Goal: Contribute content: Add original content to the website for others to see

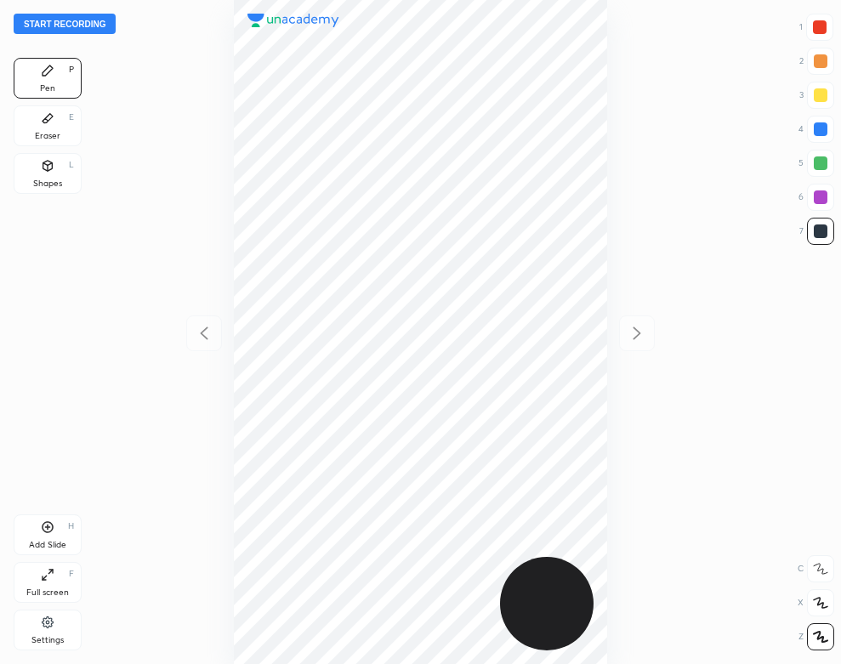
scroll to position [664, 569]
click at [90, 20] on button "Start recording" at bounding box center [65, 24] width 102 height 20
click at [77, 538] on div "Add Slide H" at bounding box center [48, 534] width 68 height 41
click at [201, 329] on icon at bounding box center [204, 333] width 20 height 20
click at [646, 335] on icon at bounding box center [636, 333] width 20 height 20
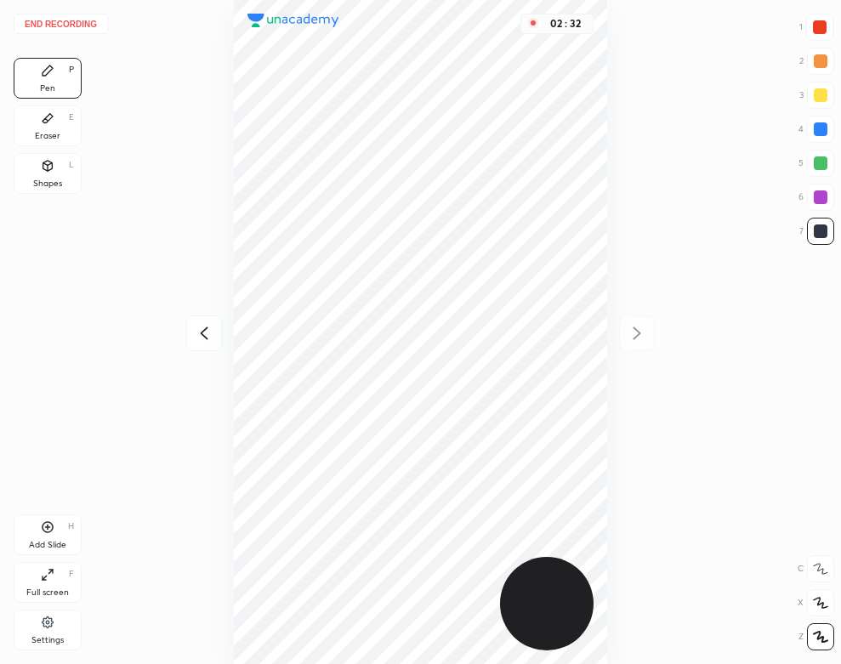
click at [61, 169] on div "Shapes L" at bounding box center [48, 173] width 68 height 41
click at [62, 88] on div "Pen P" at bounding box center [48, 78] width 68 height 41
click at [45, 166] on icon at bounding box center [47, 166] width 9 height 10
click at [30, 66] on div "Pen P" at bounding box center [48, 78] width 68 height 41
click at [819, 134] on div at bounding box center [820, 129] width 14 height 14
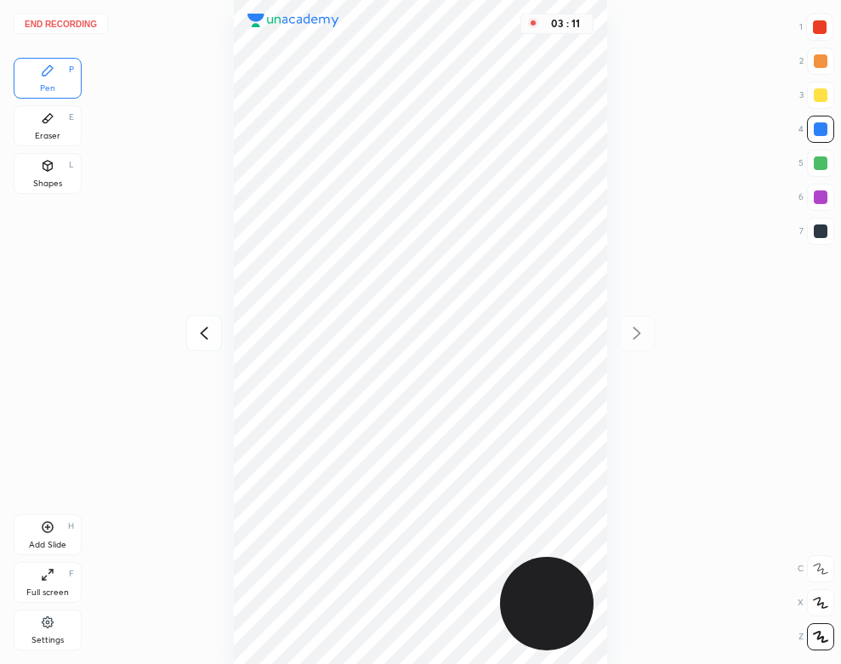
click at [77, 537] on div "Add Slide H" at bounding box center [48, 534] width 68 height 41
click at [62, 536] on div "Add Slide H" at bounding box center [48, 534] width 68 height 41
click at [52, 166] on icon at bounding box center [47, 166] width 9 height 10
click at [42, 72] on icon at bounding box center [48, 71] width 14 height 14
click at [209, 330] on icon at bounding box center [204, 333] width 20 height 20
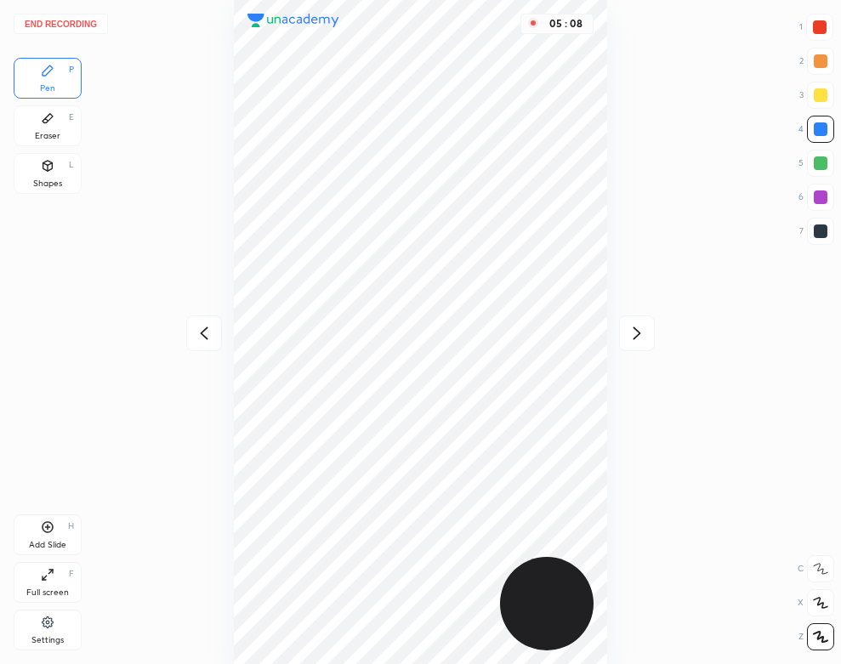
click at [640, 323] on icon at bounding box center [636, 333] width 20 height 20
click at [208, 331] on icon at bounding box center [204, 333] width 20 height 20
click at [645, 335] on icon at bounding box center [636, 333] width 20 height 20
click at [201, 333] on icon at bounding box center [204, 332] width 8 height 13
click at [626, 348] on div at bounding box center [637, 333] width 36 height 36
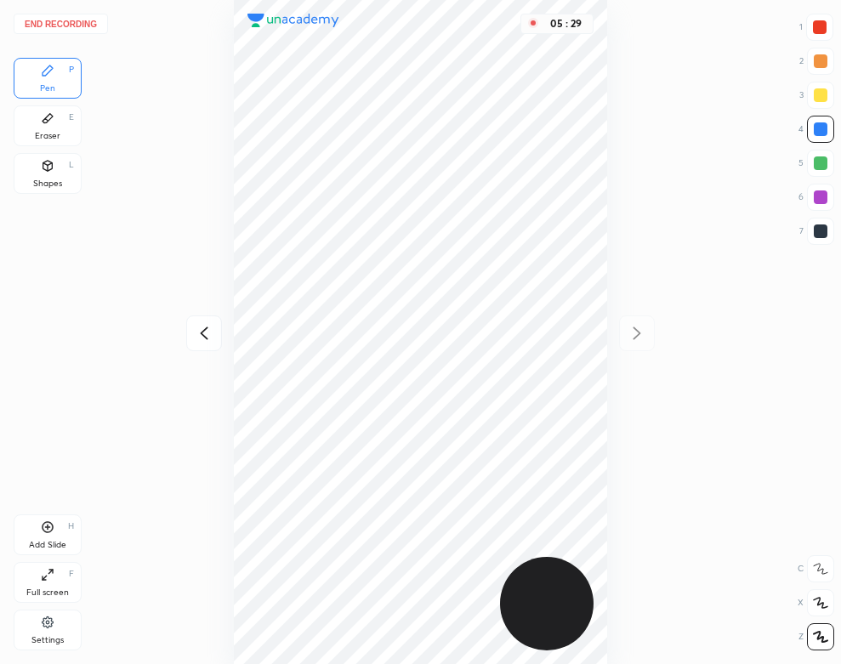
click at [213, 327] on div at bounding box center [204, 333] width 36 height 36
click at [45, 141] on div "Eraser E" at bounding box center [48, 125] width 68 height 41
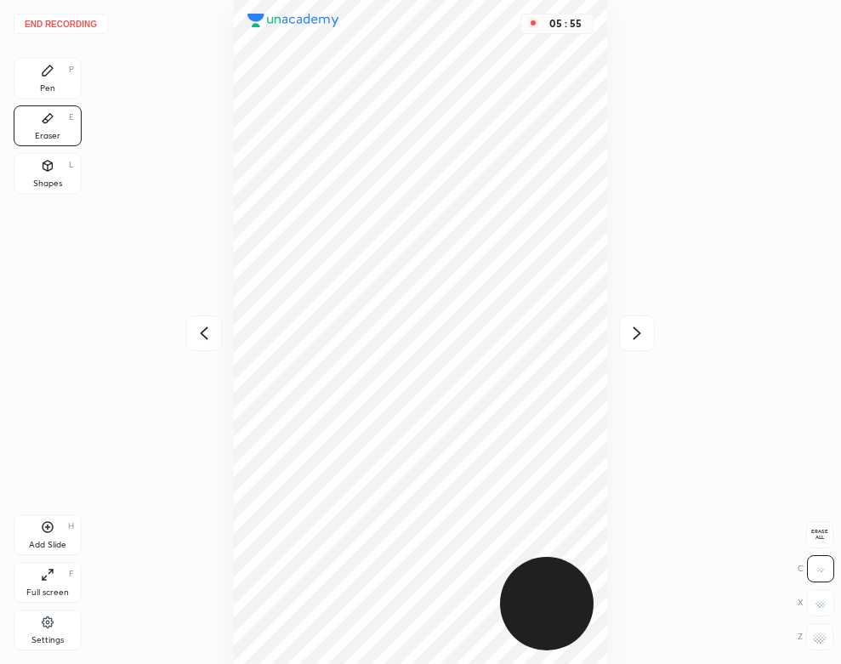
click at [37, 79] on div "Pen P" at bounding box center [48, 78] width 68 height 41
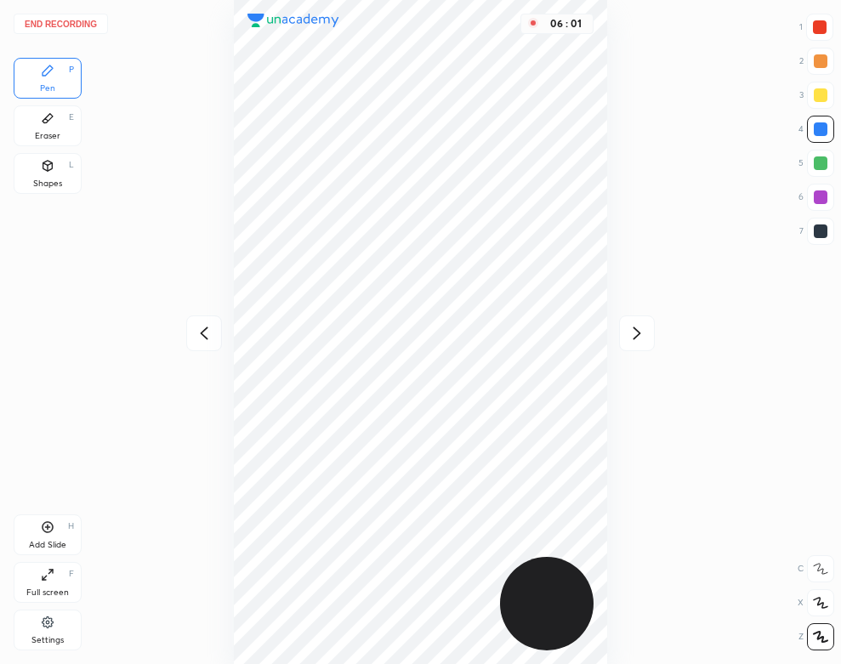
click at [632, 346] on div at bounding box center [637, 333] width 36 height 36
click at [203, 350] on div at bounding box center [204, 333] width 36 height 36
click at [81, 18] on button "End recording" at bounding box center [61, 24] width 94 height 20
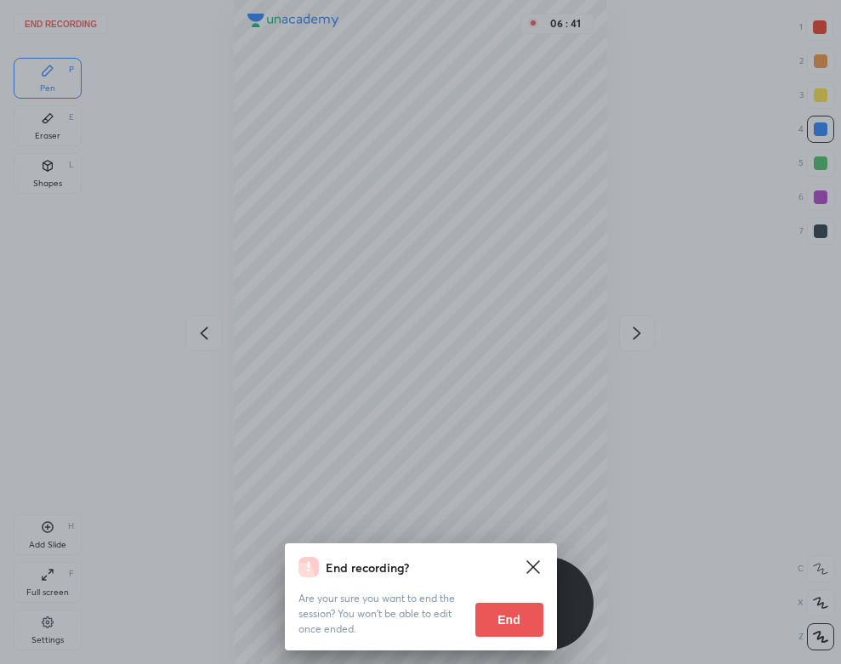
click at [524, 624] on button "End" at bounding box center [509, 620] width 68 height 34
